Goal: Find specific page/section: Find specific page/section

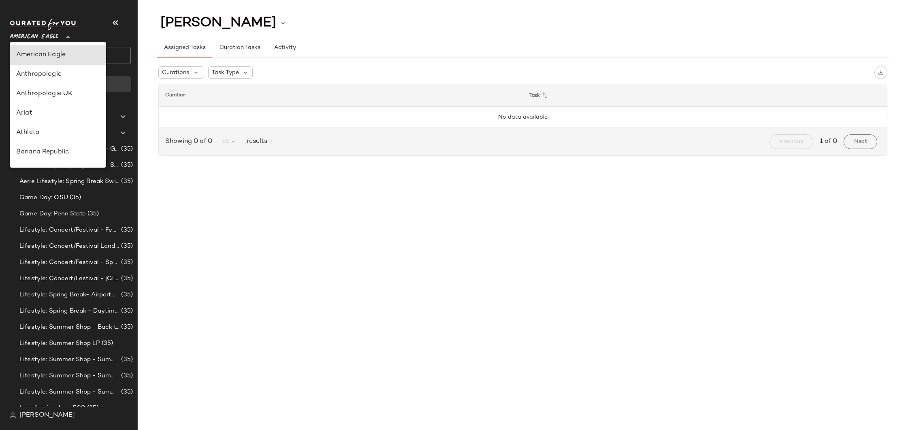
click at [55, 36] on span "American Eagle" at bounding box center [34, 35] width 49 height 15
click at [61, 96] on div "Rent the Runway" at bounding box center [57, 95] width 83 height 10
type input "**"
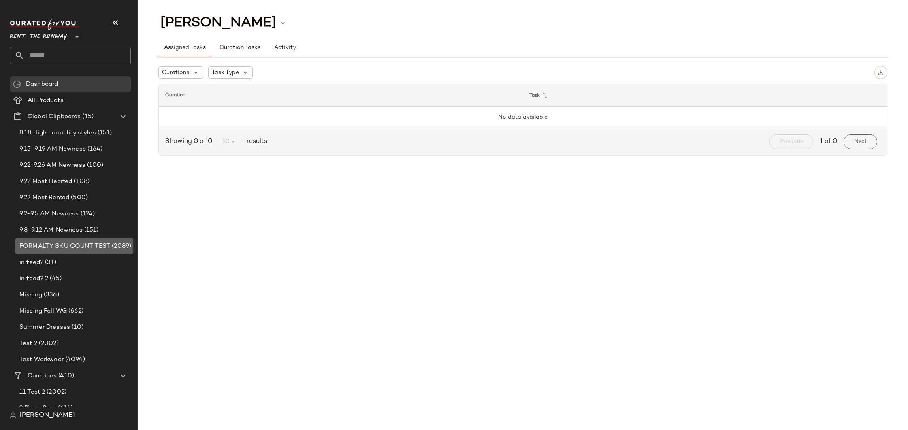
click at [71, 241] on div "FORMALTY SKU COUNT TEST (2089)" at bounding box center [76, 246] width 122 height 16
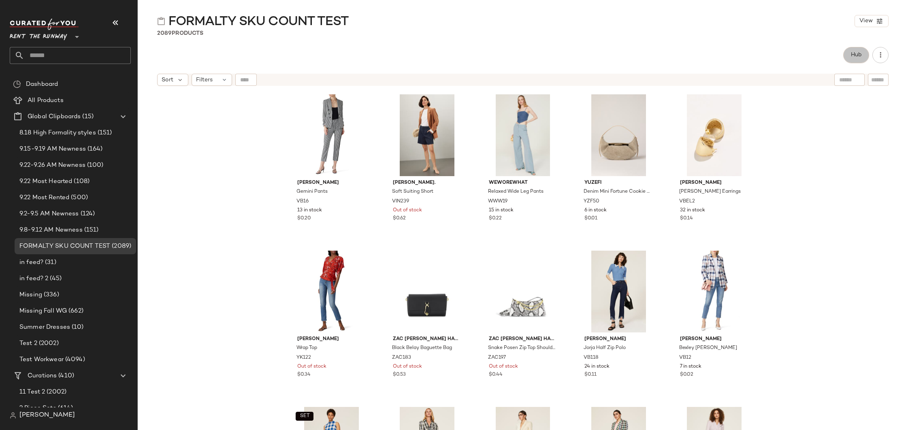
click at [851, 56] on span "Hub" at bounding box center [856, 55] width 11 height 6
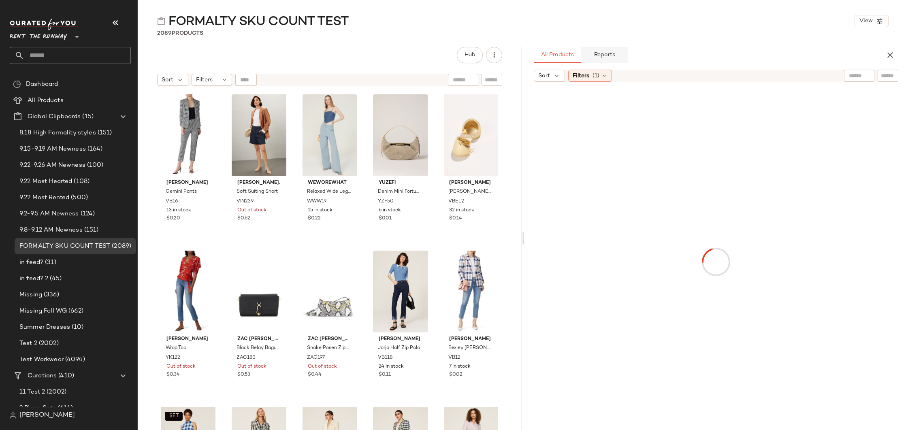
click at [621, 59] on button "Reports" at bounding box center [604, 55] width 47 height 16
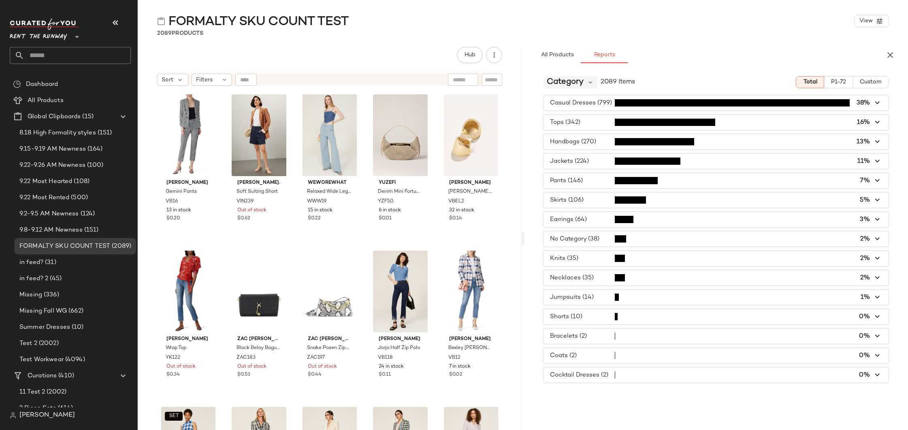
click at [569, 87] on span "Category" at bounding box center [565, 82] width 37 height 12
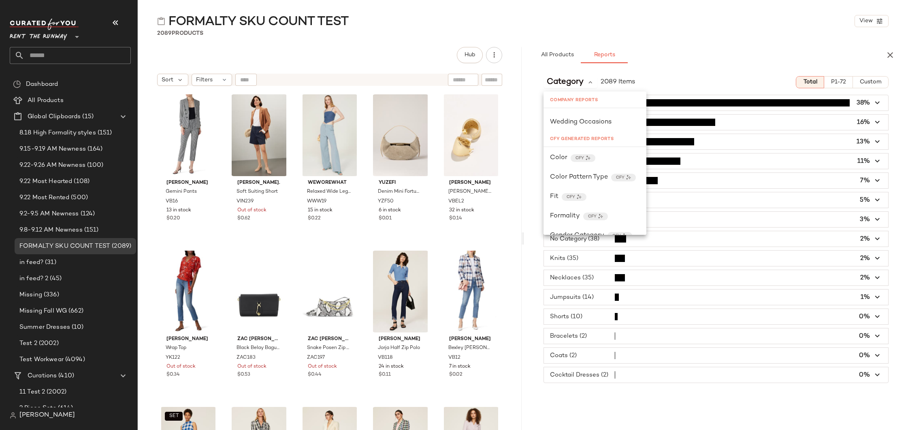
scroll to position [778, 0]
click at [575, 121] on span "Formality" at bounding box center [565, 119] width 30 height 10
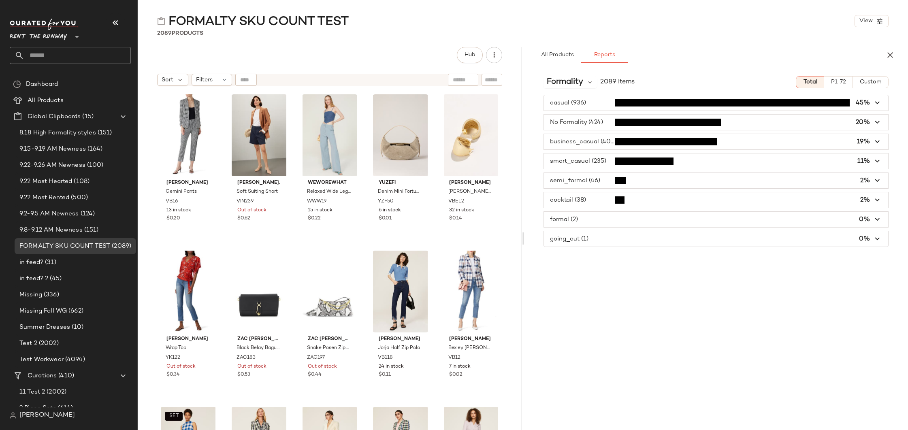
click at [588, 121] on span "button" at bounding box center [716, 122] width 344 height 15
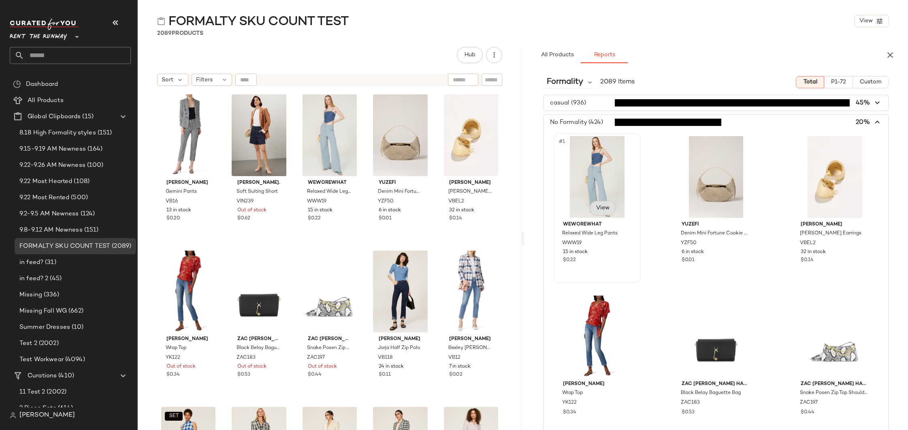
click at [607, 209] on span "View" at bounding box center [602, 208] width 14 height 6
click at [600, 206] on span "View" at bounding box center [602, 208] width 14 height 6
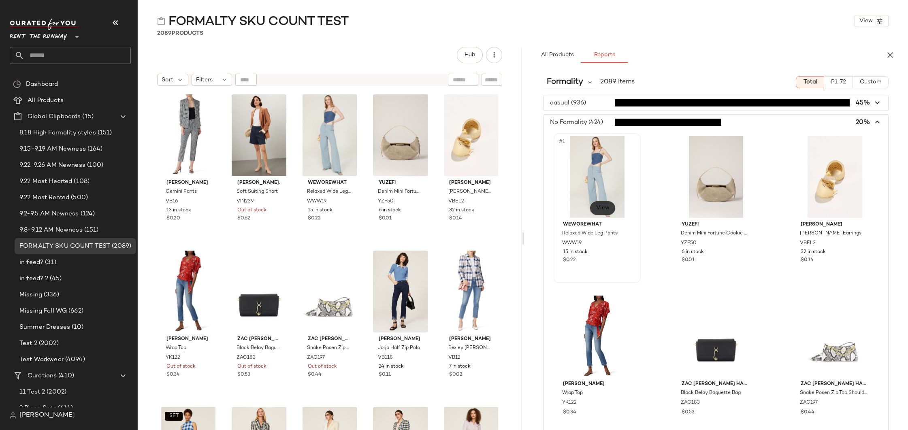
click at [600, 206] on span "View" at bounding box center [602, 208] width 14 height 6
click at [599, 171] on div "#1 View" at bounding box center [596, 177] width 81 height 82
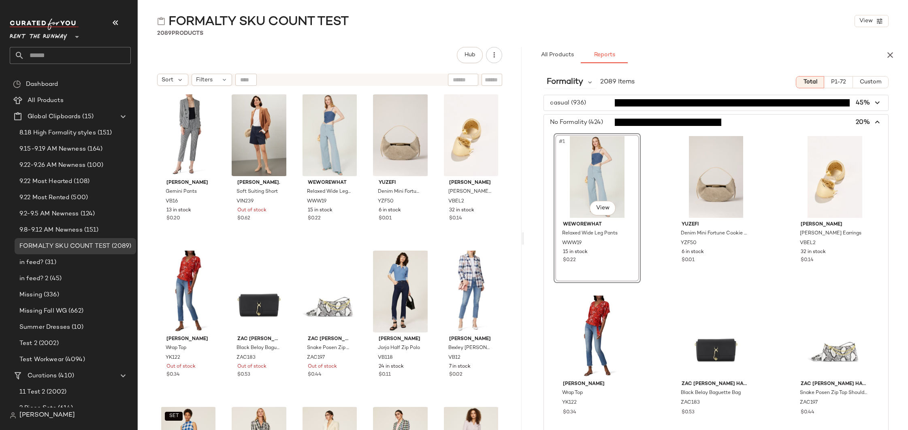
click at [599, 171] on div "#1 View" at bounding box center [596, 177] width 81 height 82
click at [609, 207] on span "View" at bounding box center [602, 208] width 14 height 6
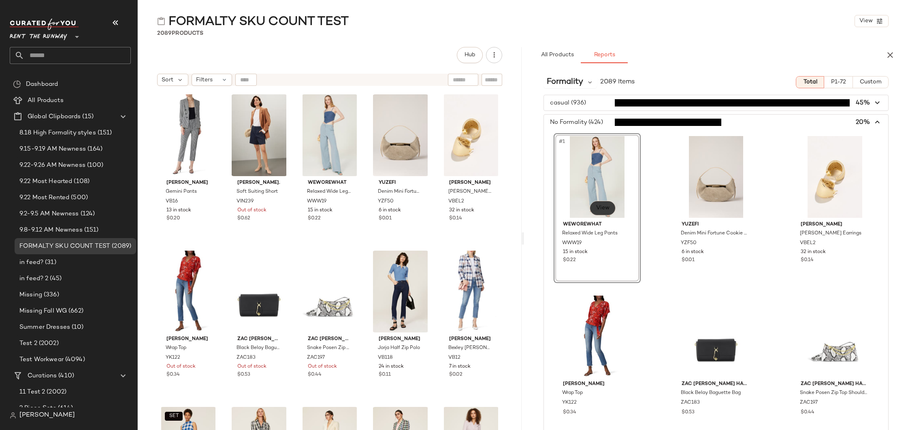
click at [609, 207] on span "View" at bounding box center [602, 208] width 14 height 6
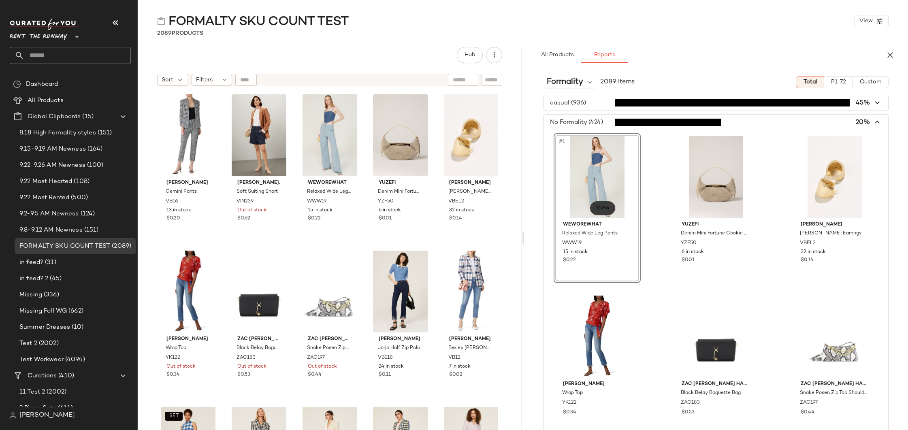
click at [609, 207] on span "View" at bounding box center [602, 208] width 14 height 6
click at [599, 258] on div "#1 View WEWOREWHAT Relaxed Wide Leg Pants WWW19 15 in stock $0.22" at bounding box center [597, 208] width 87 height 150
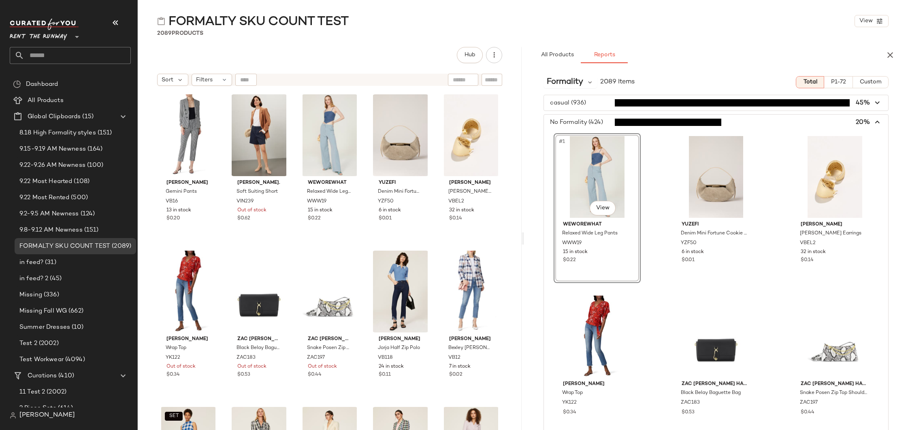
click at [599, 258] on div "#1 View WEWOREWHAT Relaxed Wide Leg Pants WWW19 15 in stock $0.22" at bounding box center [597, 208] width 87 height 150
click at [623, 243] on img "button" at bounding box center [625, 243] width 5 height 5
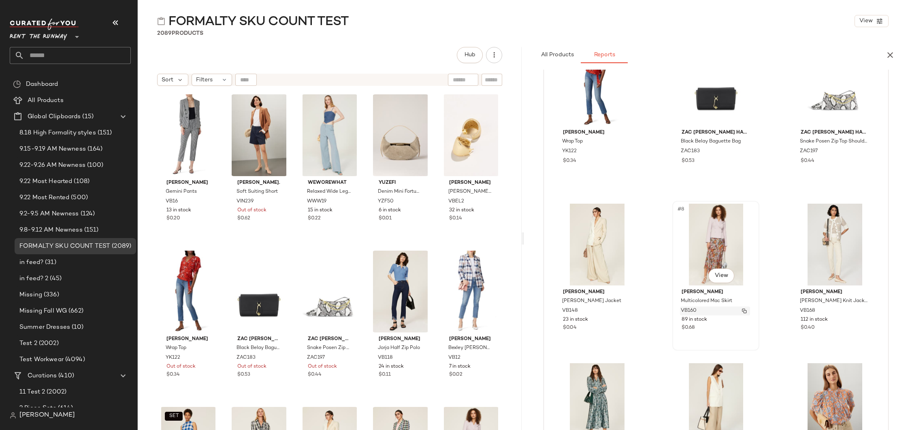
click at [743, 310] on img "button" at bounding box center [744, 311] width 5 height 5
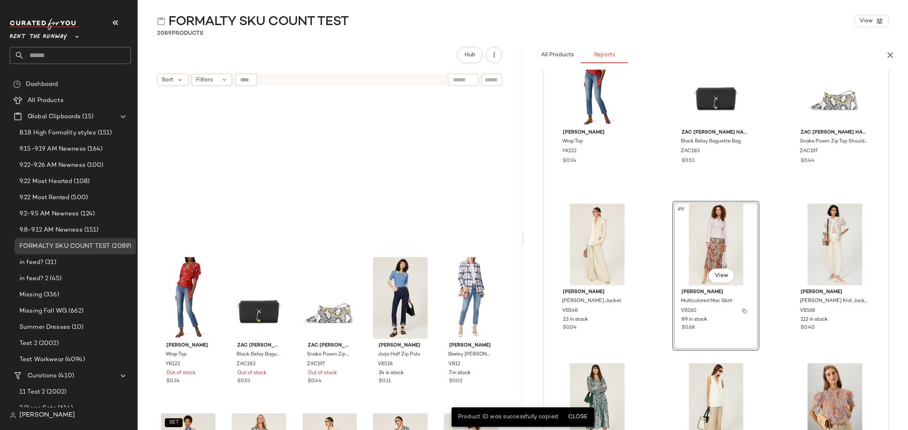
scroll to position [163, 0]
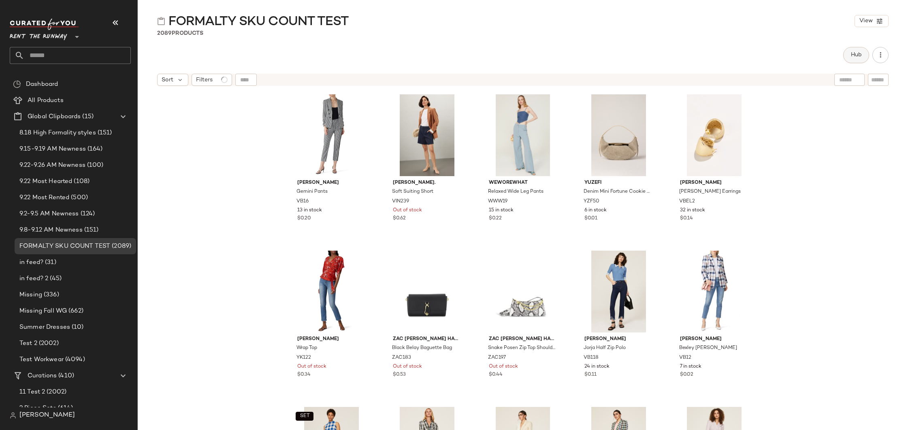
click at [859, 55] on span "Hub" at bounding box center [856, 55] width 11 height 6
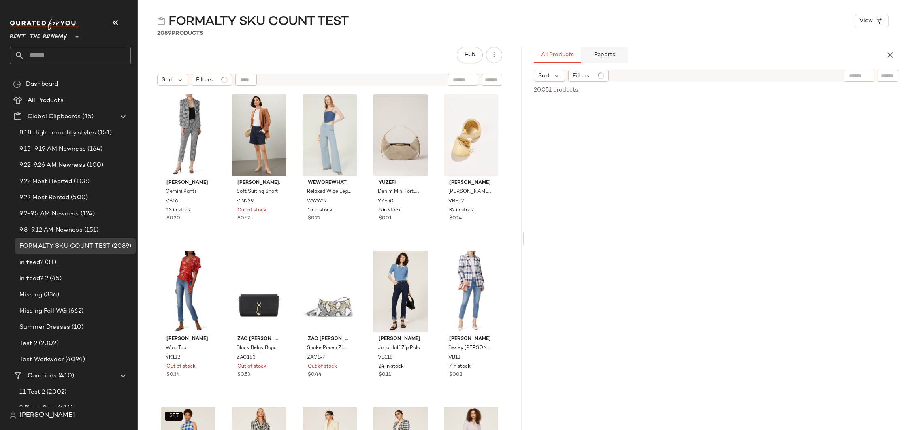
click at [620, 53] on button "Reports" at bounding box center [604, 55] width 47 height 16
click at [583, 81] on span "Category" at bounding box center [565, 82] width 37 height 12
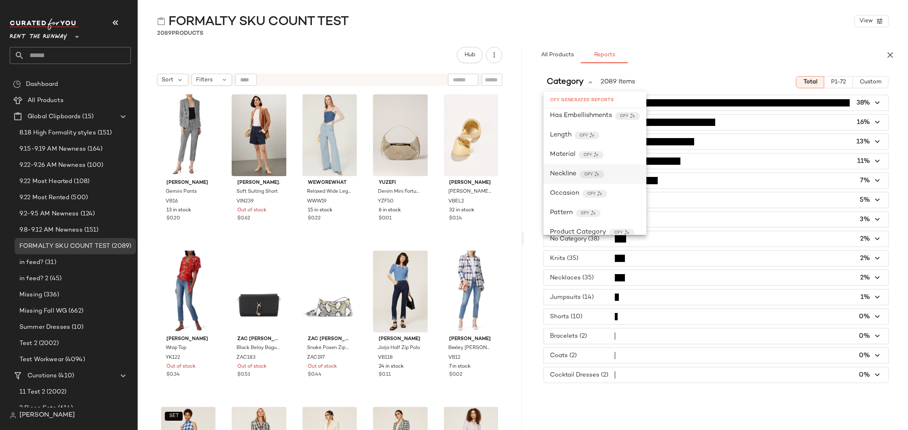
scroll to position [723, 0]
click at [565, 173] on span "Formality" at bounding box center [565, 174] width 30 height 10
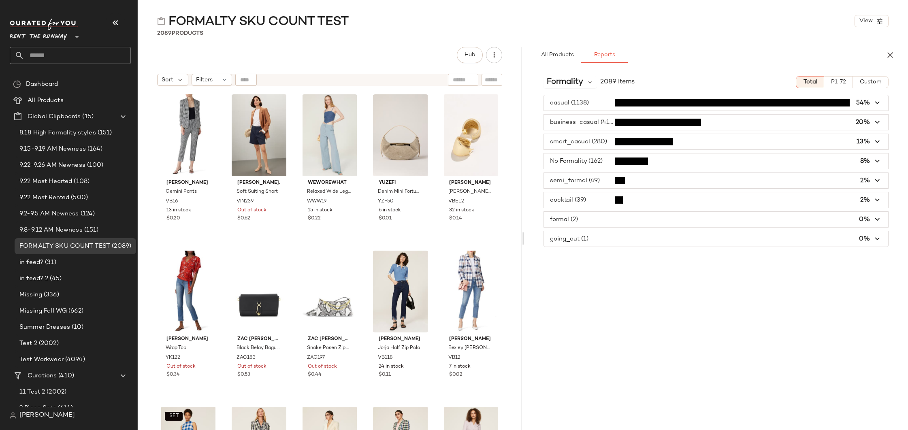
click at [598, 159] on span "button" at bounding box center [716, 160] width 344 height 15
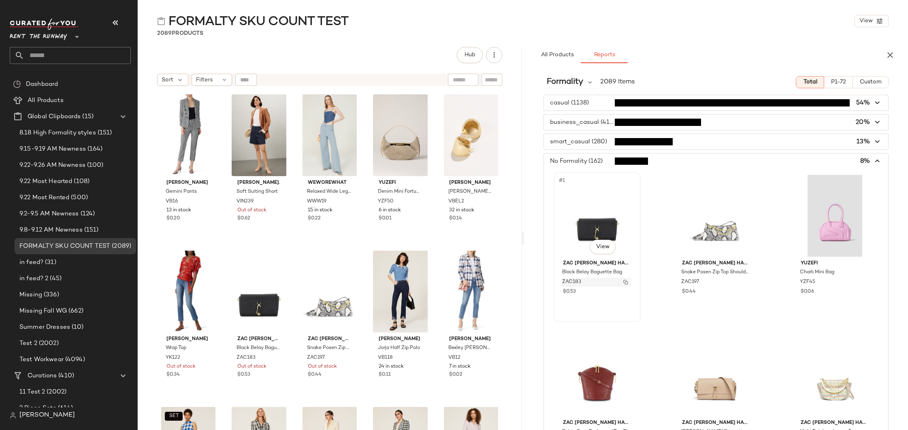
click at [625, 283] on img "button" at bounding box center [625, 282] width 5 height 5
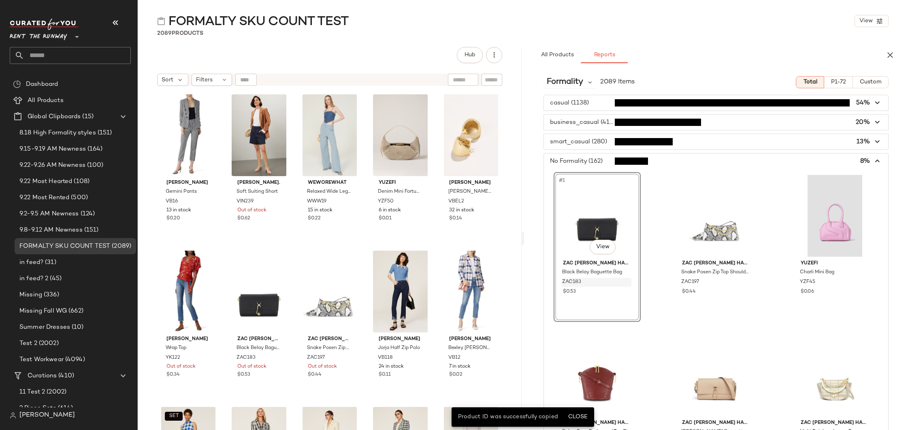
click at [56, 58] on input "text" at bounding box center [77, 55] width 107 height 17
click at [238, 47] on div "Hub" at bounding box center [329, 55] width 345 height 16
click at [494, 80] on input "Filter" at bounding box center [464, 80] width 69 height 9
paste input "******"
type input "******"
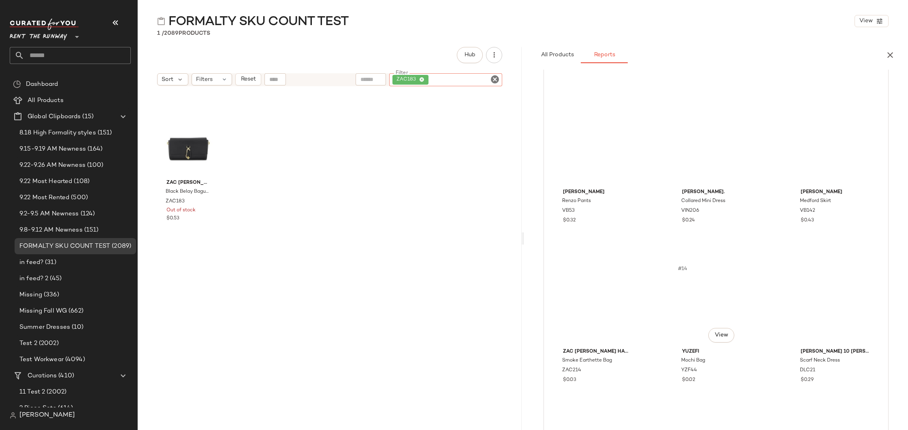
scroll to position [552, 0]
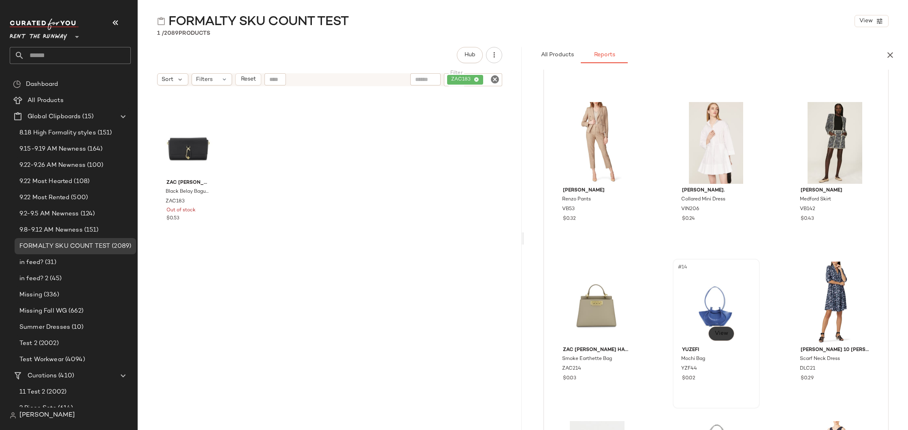
click at [723, 333] on span "View" at bounding box center [721, 333] width 14 height 6
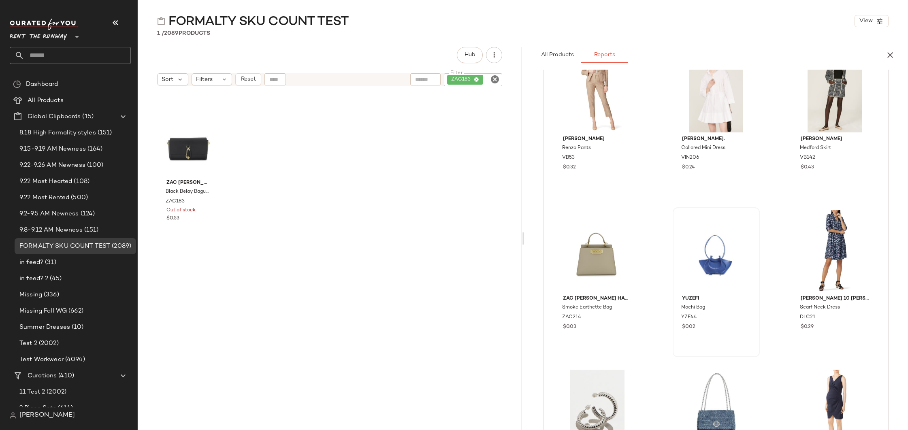
scroll to position [684, 0]
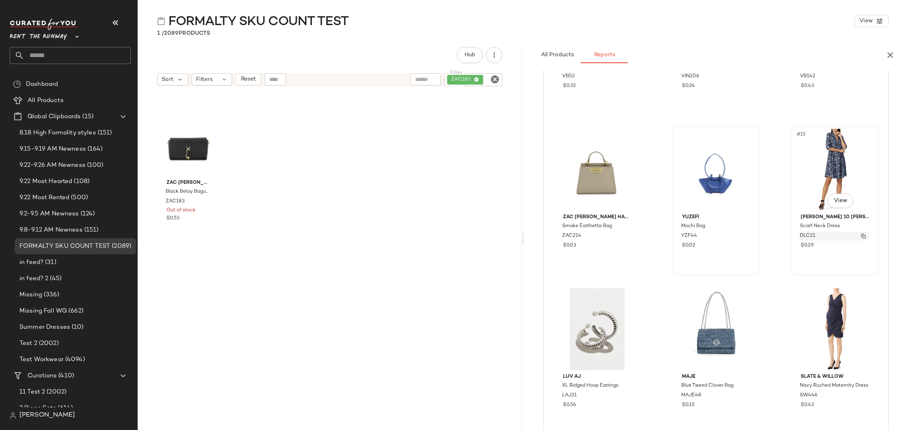
click at [861, 236] on img "button" at bounding box center [863, 236] width 5 height 5
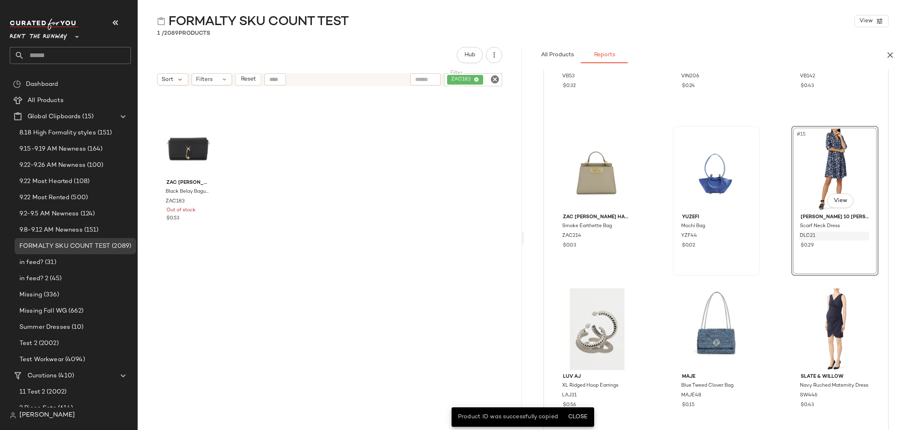
click at [477, 80] on div "ZAC183" at bounding box center [473, 79] width 58 height 13
click at [468, 80] on input "Filter" at bounding box center [464, 80] width 69 height 9
paste input "*****"
type input "*****"
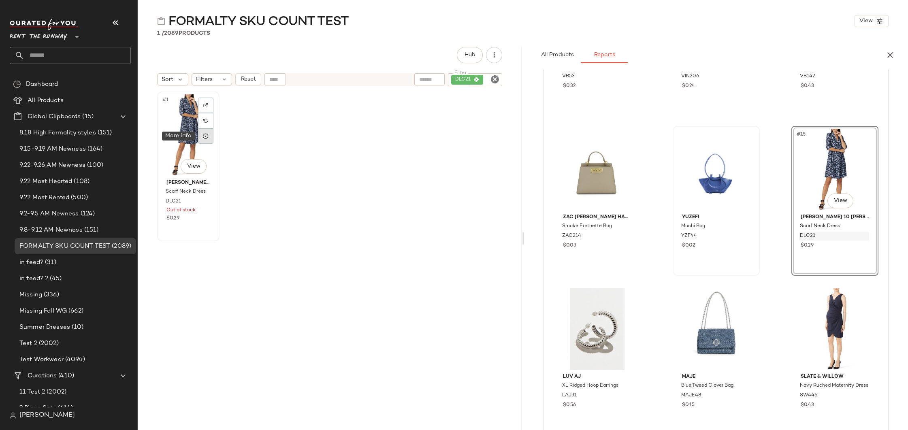
click at [207, 136] on icon at bounding box center [206, 136] width 6 height 6
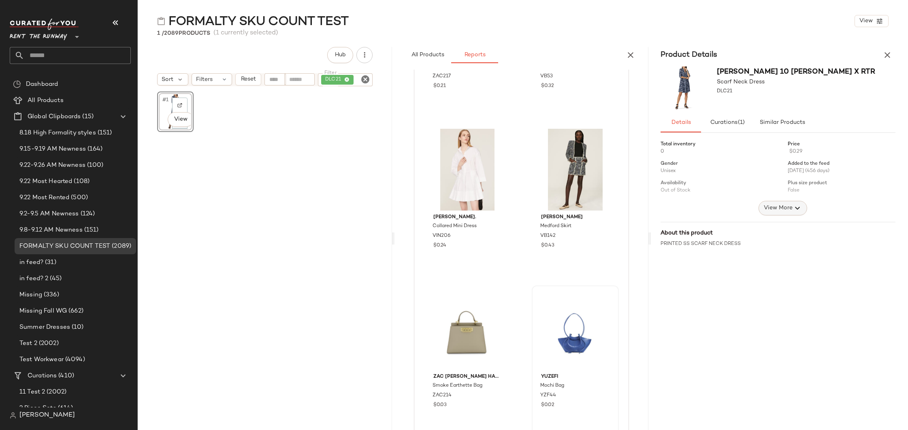
click at [772, 211] on span "View More" at bounding box center [777, 208] width 29 height 10
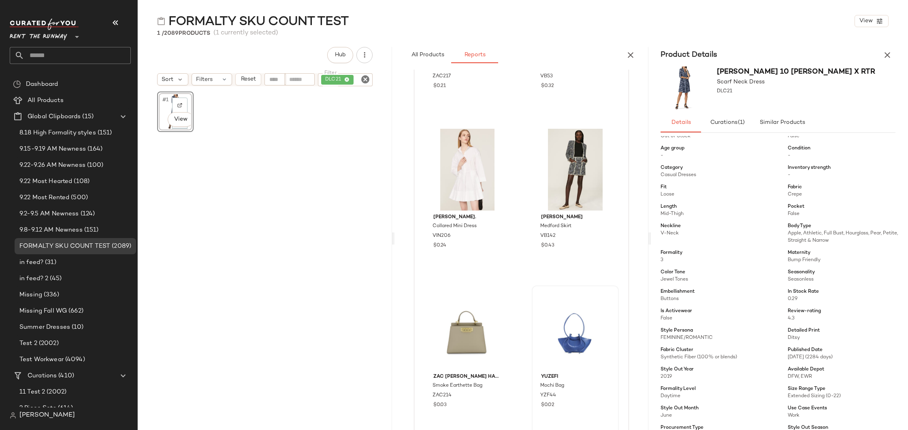
scroll to position [0, 0]
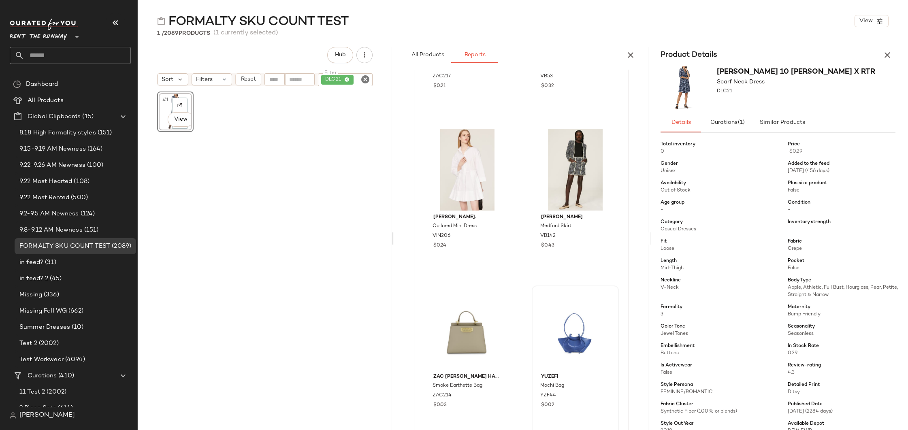
click at [277, 224] on div "#1 View" at bounding box center [264, 271] width 215 height 359
click at [59, 133] on span "8.18 High Formality styles" at bounding box center [57, 132] width 77 height 9
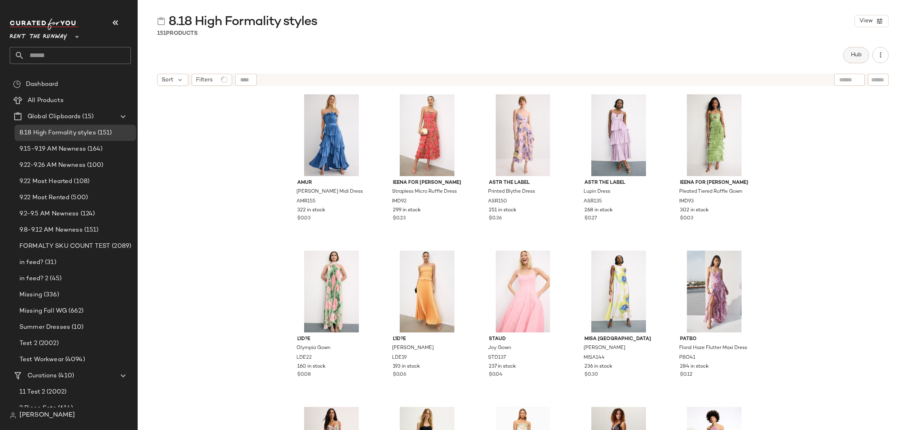
click at [848, 52] on button "Hub" at bounding box center [856, 55] width 26 height 16
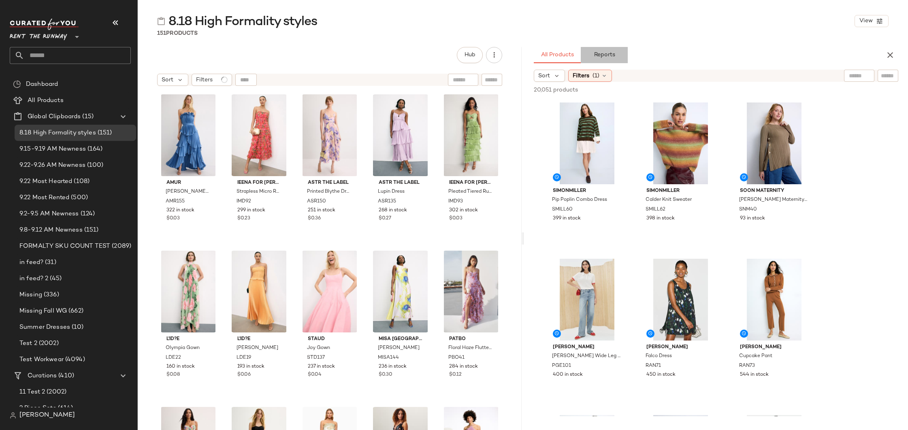
click at [599, 55] on span "Reports" at bounding box center [603, 55] width 21 height 6
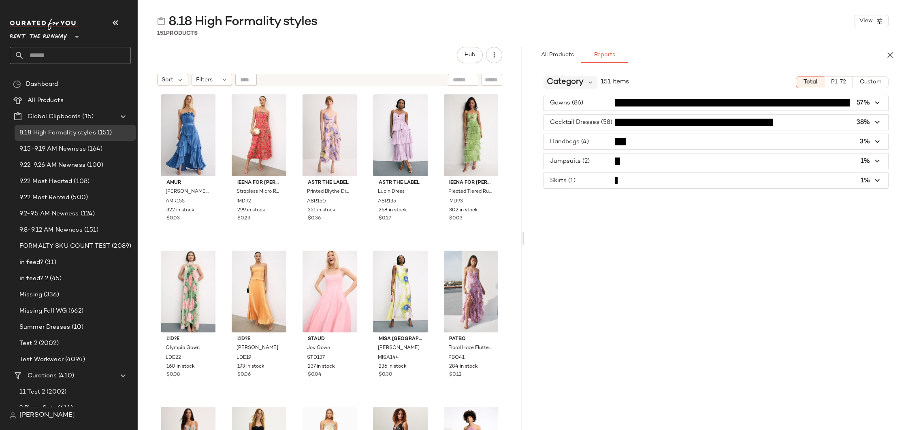
click at [570, 80] on span "Category" at bounding box center [565, 82] width 37 height 12
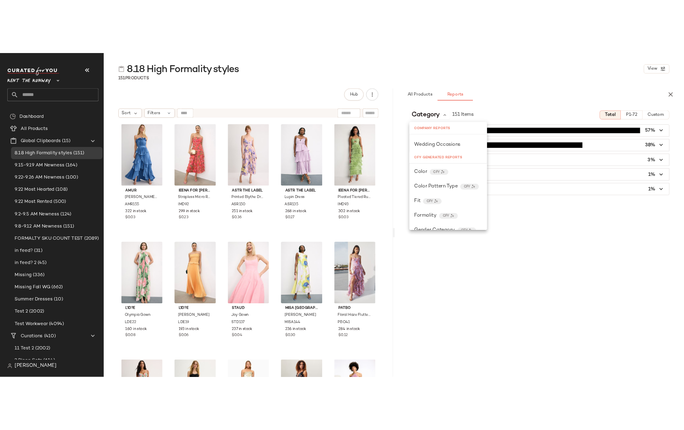
scroll to position [778, 0]
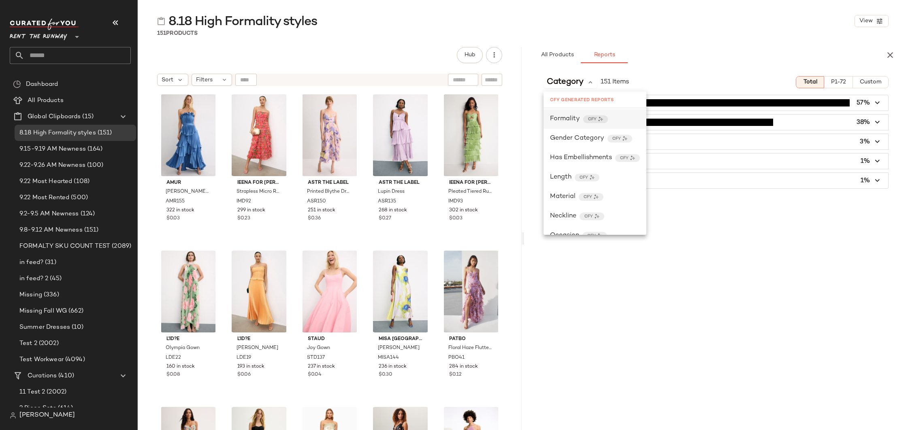
click at [572, 123] on span "Formality" at bounding box center [565, 119] width 30 height 10
